Goal: Task Accomplishment & Management: Use online tool/utility

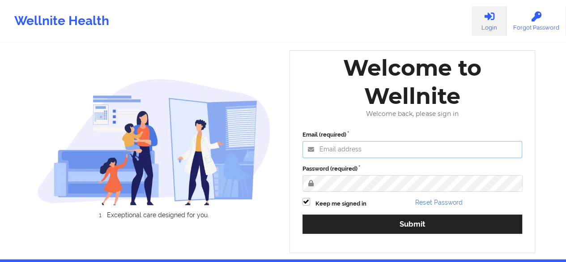
type input "[PERSON_NAME][EMAIL_ADDRESS][DOMAIN_NAME]"
click at [322, 240] on div "Email (required) [PERSON_NAME][EMAIL_ADDRESS][DOMAIN_NAME] Password (required) …" at bounding box center [412, 185] width 233 height 122
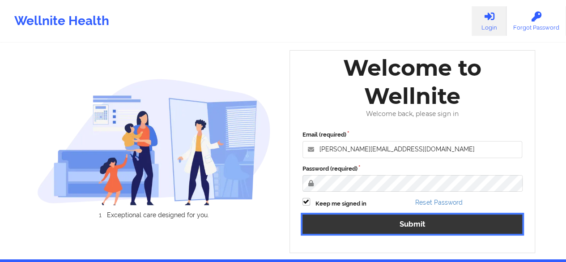
click at [335, 231] on button "Submit" at bounding box center [413, 223] width 220 height 19
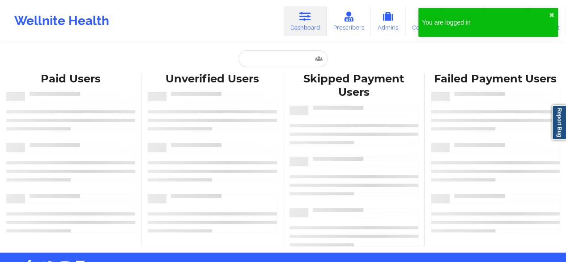
click at [306, 19] on icon at bounding box center [306, 17] width 12 height 10
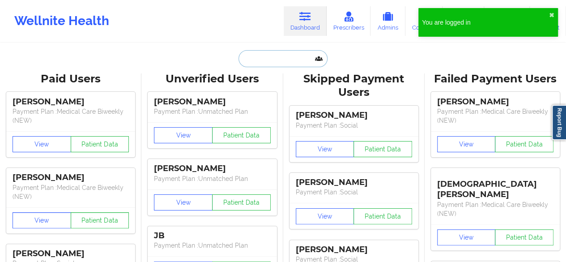
click at [261, 57] on input "text" at bounding box center [283, 58] width 89 height 17
paste input "[EMAIL_ADDRESS][DOMAIN_NAME]"
type input "[EMAIL_ADDRESS][DOMAIN_NAME]"
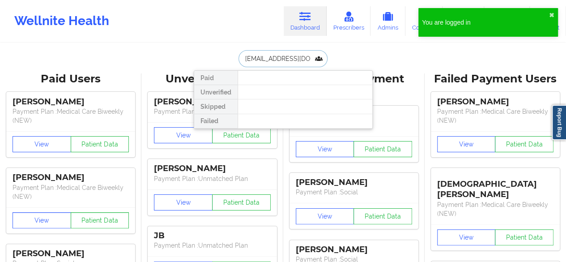
scroll to position [0, 2]
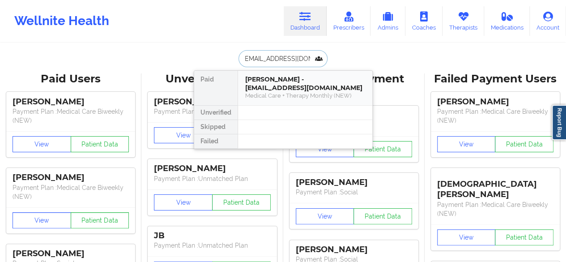
click at [280, 79] on div "[PERSON_NAME] - [EMAIL_ADDRESS][DOMAIN_NAME]" at bounding box center [305, 83] width 120 height 17
